Goal: Transaction & Acquisition: Purchase product/service

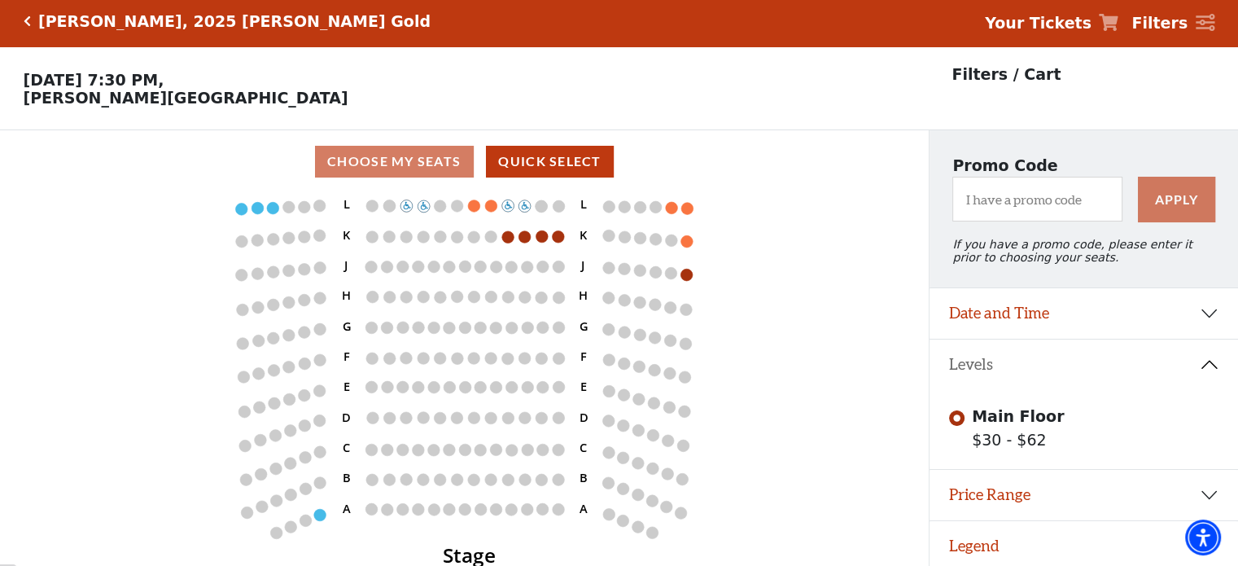
scroll to position [39, 0]
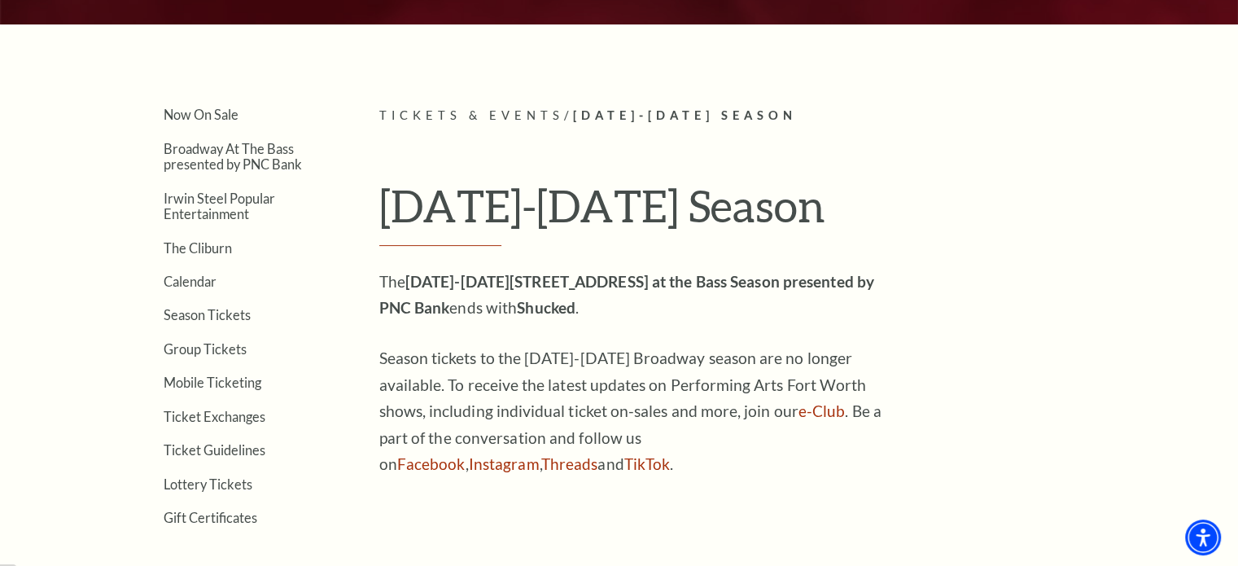
scroll to position [348, 0]
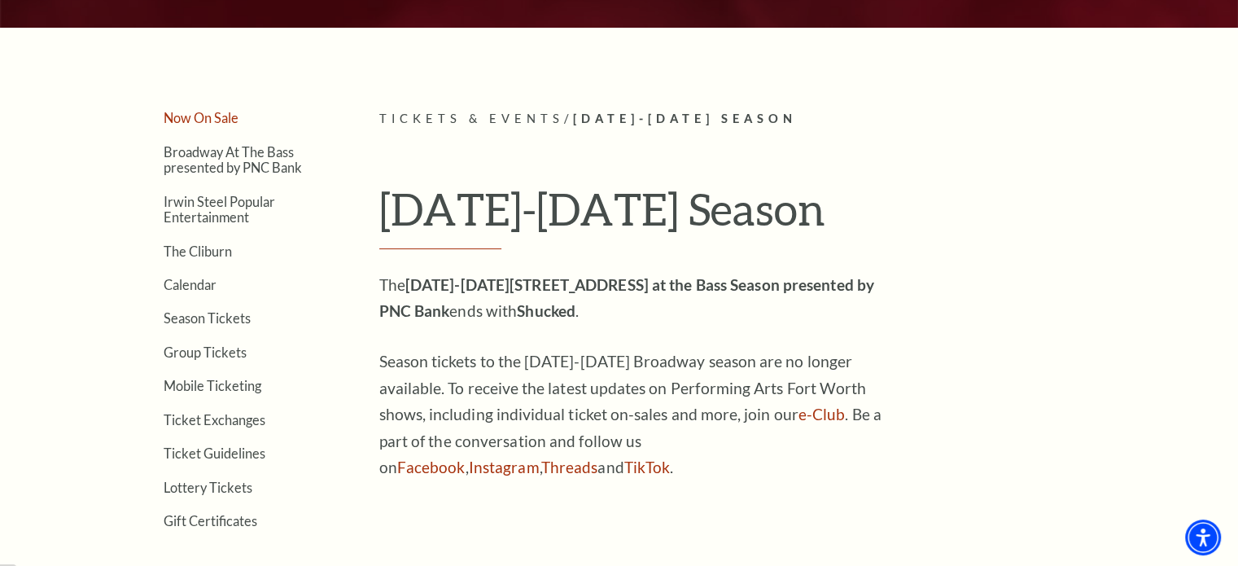
click at [202, 110] on link "Now On Sale" at bounding box center [201, 117] width 75 height 15
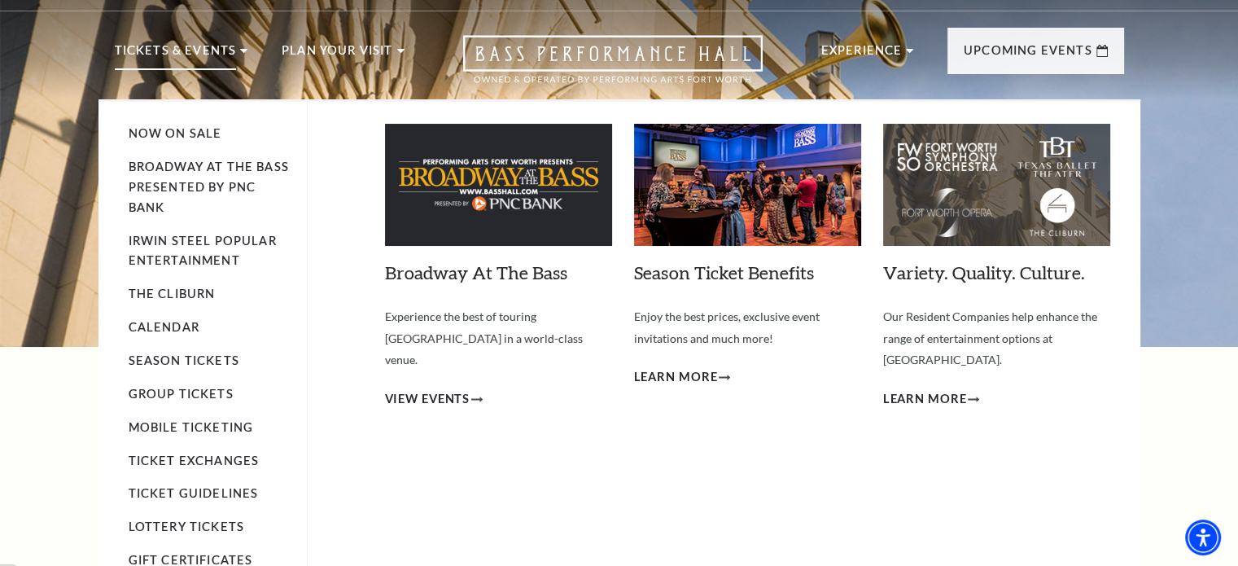
scroll to position [32, 0]
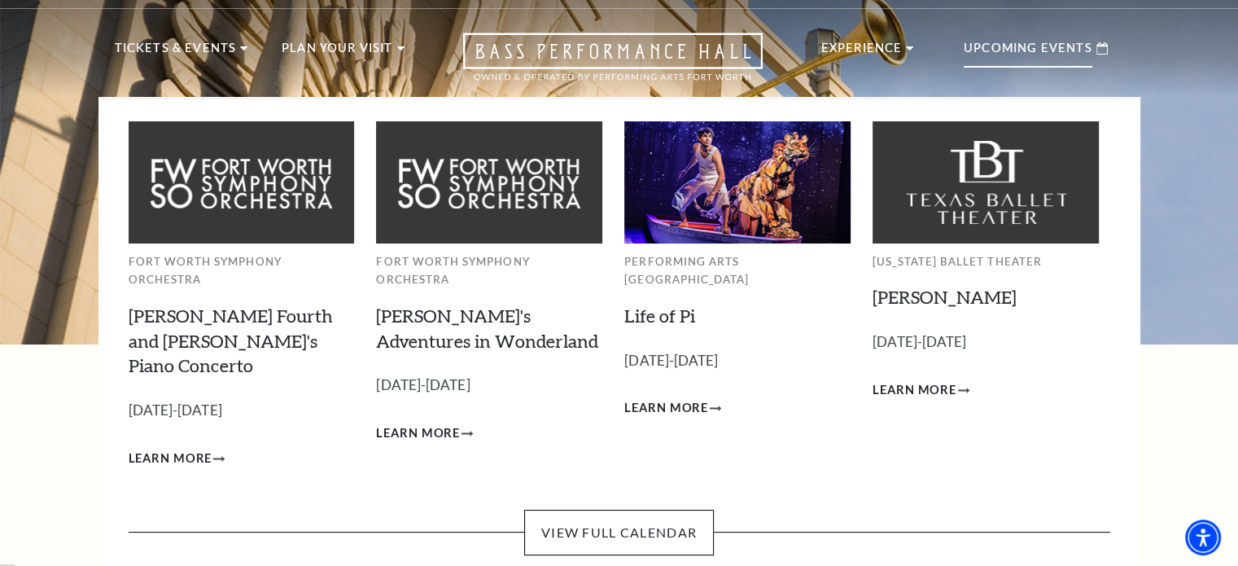
click at [1003, 38] on p "Upcoming Events" at bounding box center [1028, 52] width 129 height 29
click at [188, 449] on span "Learn More" at bounding box center [171, 459] width 84 height 20
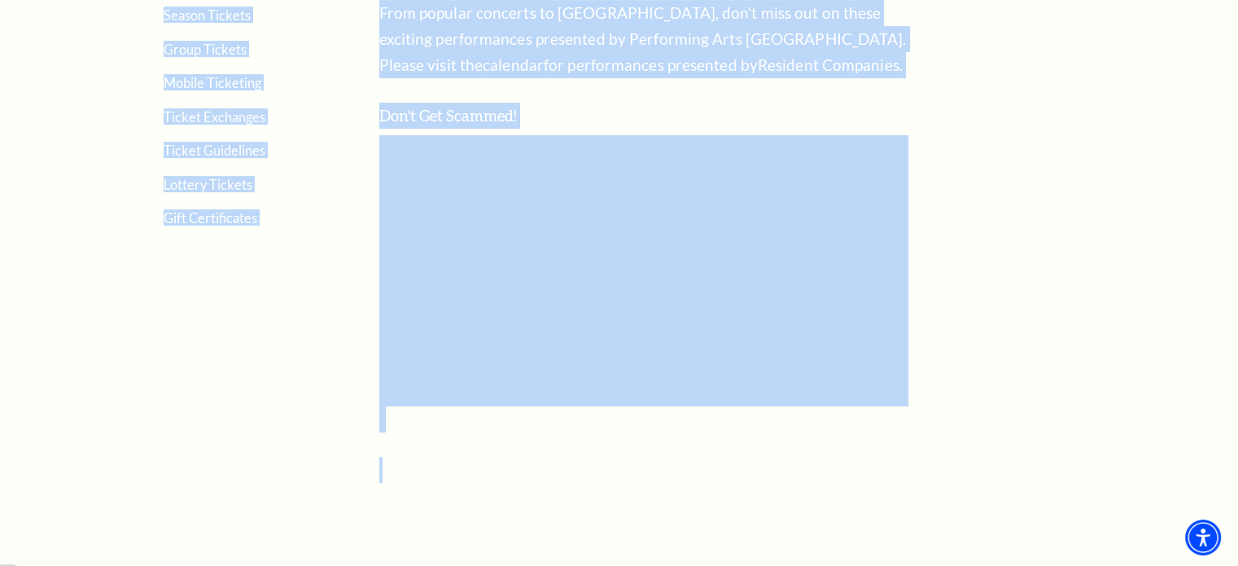
drag, startPoint x: 164, startPoint y: 175, endPoint x: 314, endPoint y: 448, distance: 311.5
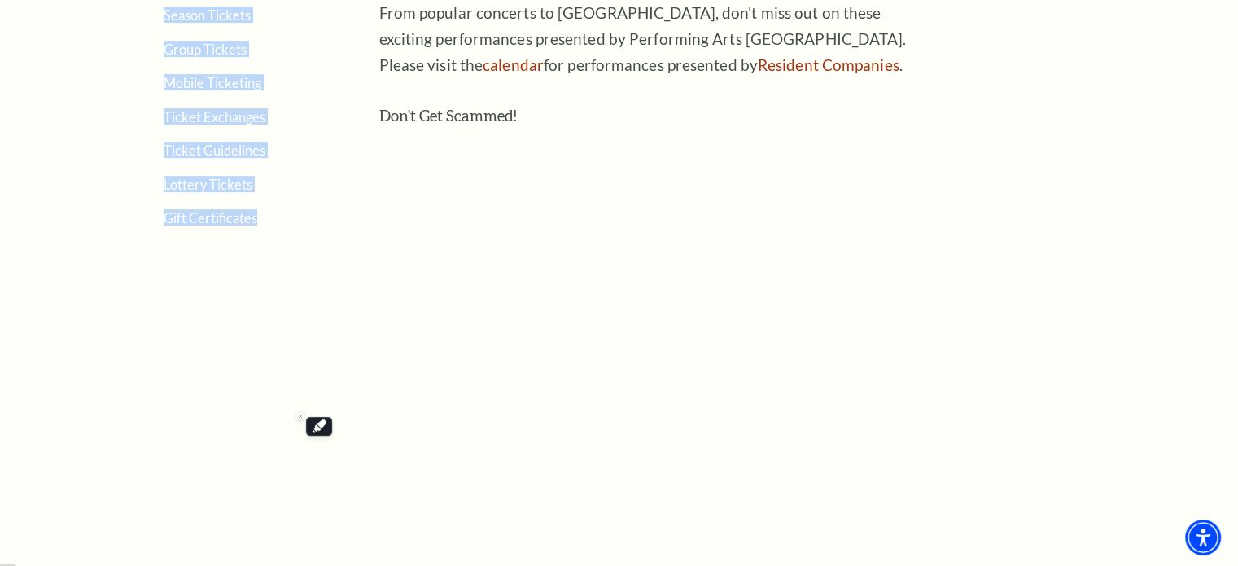
click at [222, 414] on aside "Now On Sale Broadway At The Bass presented by PNC Bank Irwin Steel Popular Ente…" at bounding box center [223, 144] width 216 height 676
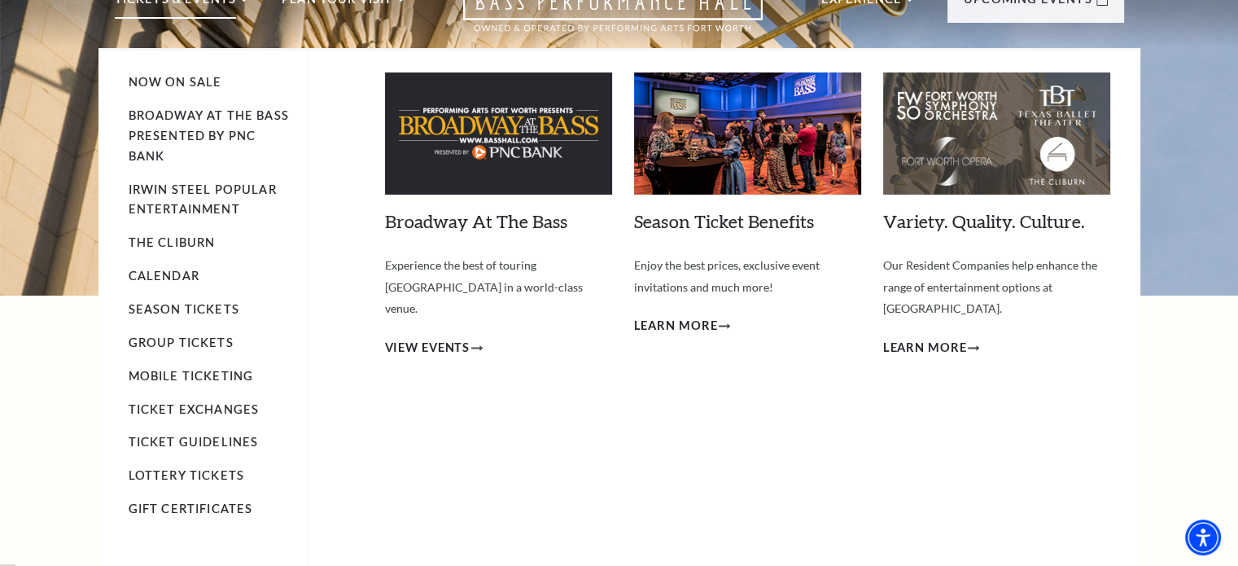
scroll to position [81, 0]
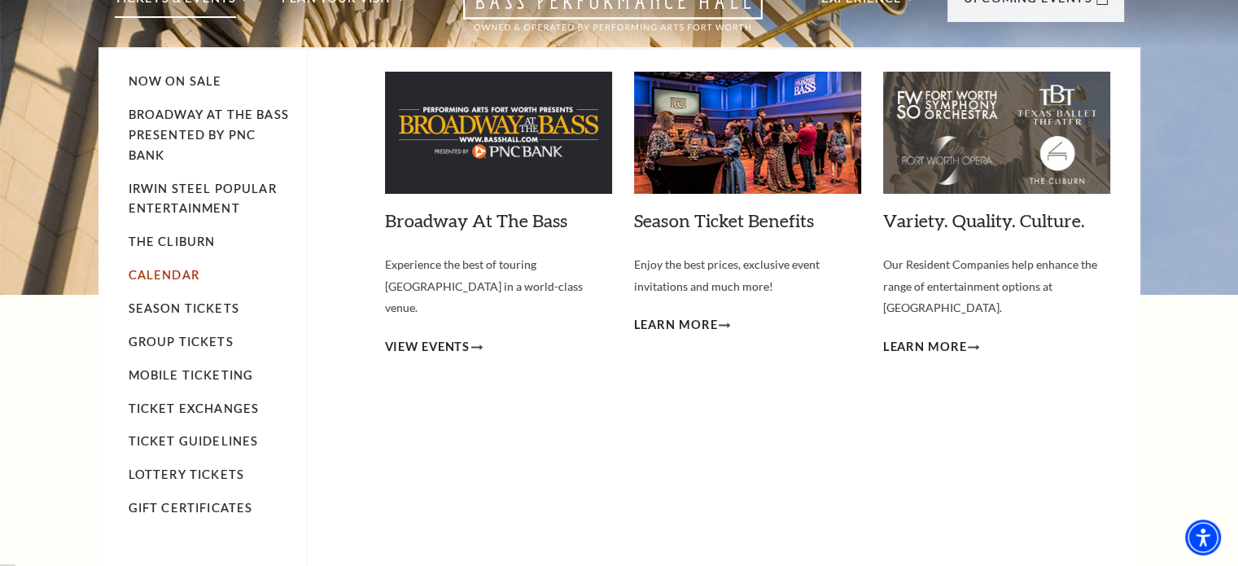
click at [176, 273] on link "Calendar" at bounding box center [164, 275] width 71 height 14
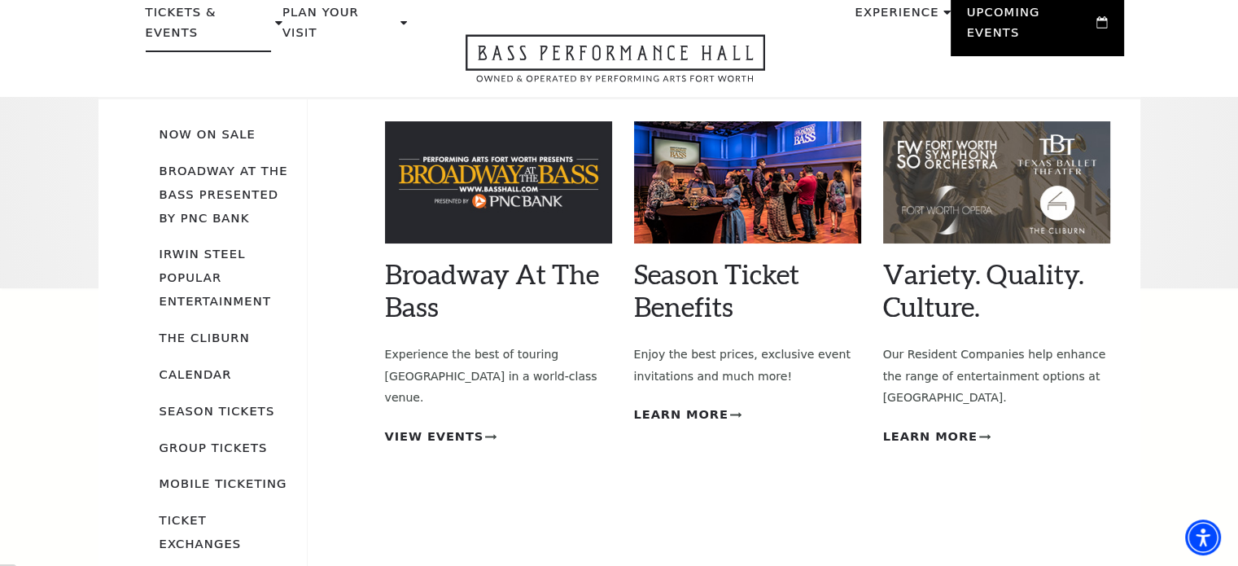
scroll to position [75, 0]
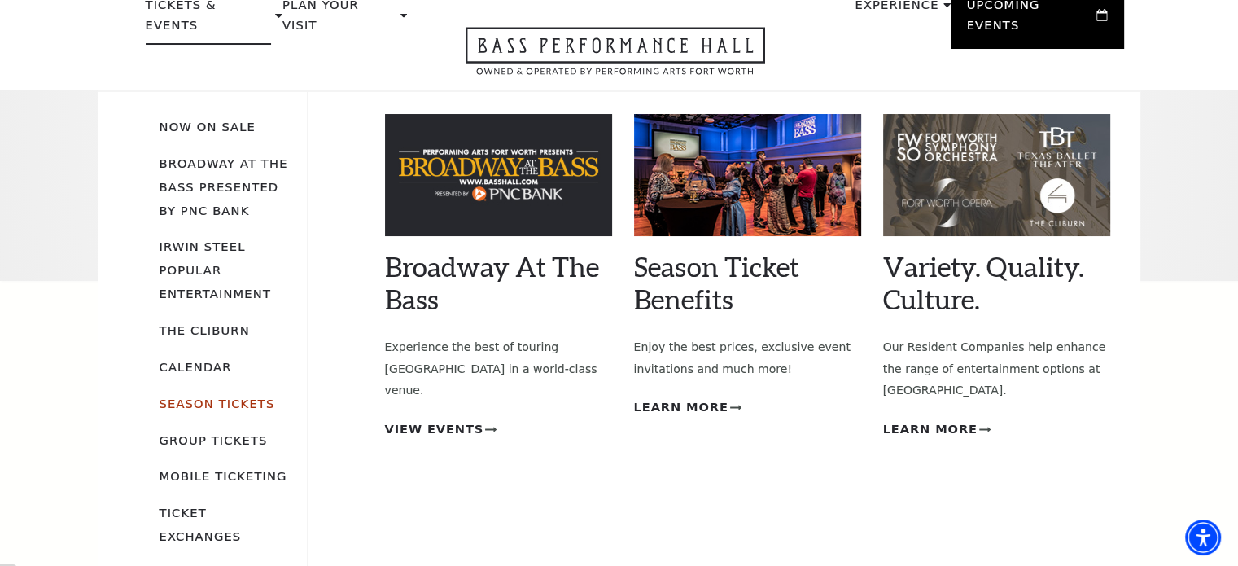
click at [205, 396] on link "Season Tickets" at bounding box center [218, 403] width 116 height 14
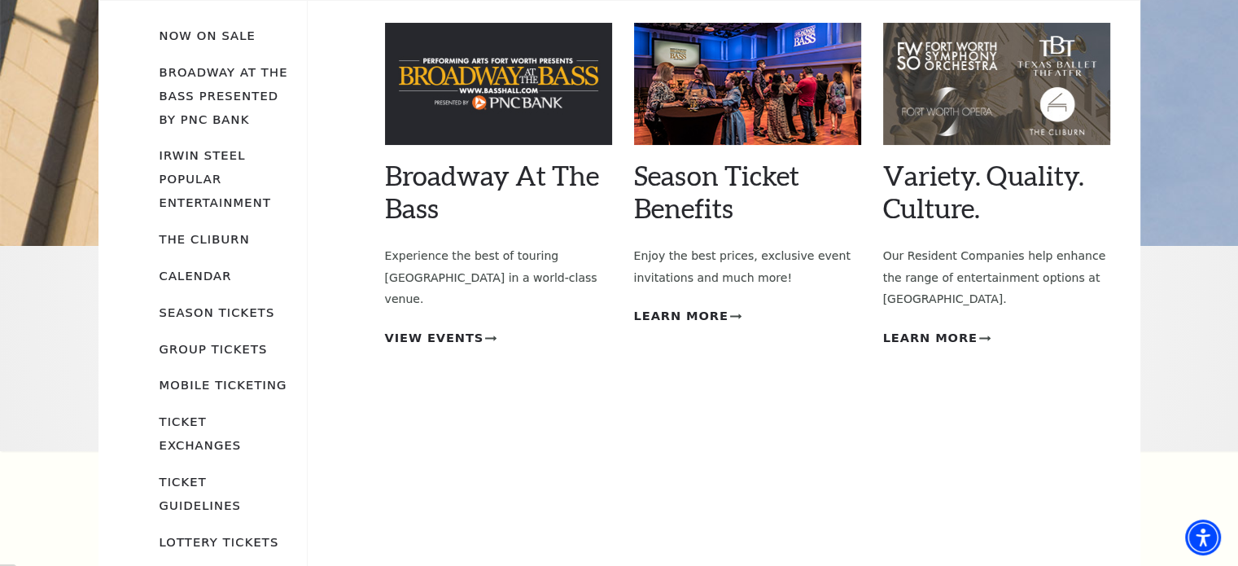
scroll to position [166, 0]
click at [205, 269] on link "Calendar" at bounding box center [196, 276] width 72 height 14
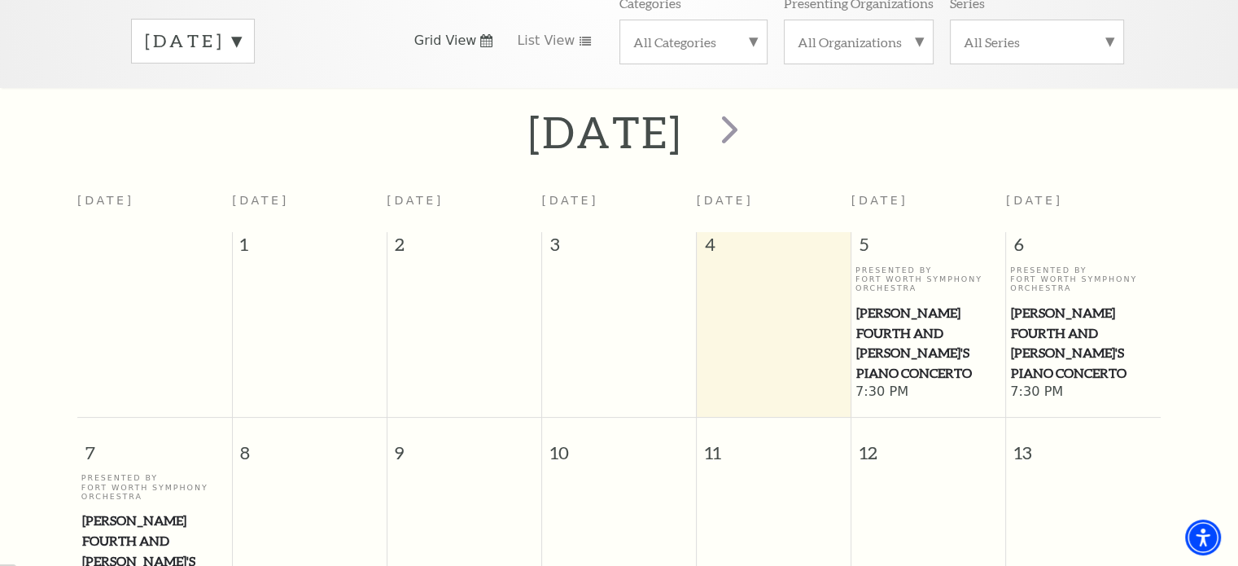
scroll to position [276, 0]
